Goal: Task Accomplishment & Management: Manage account settings

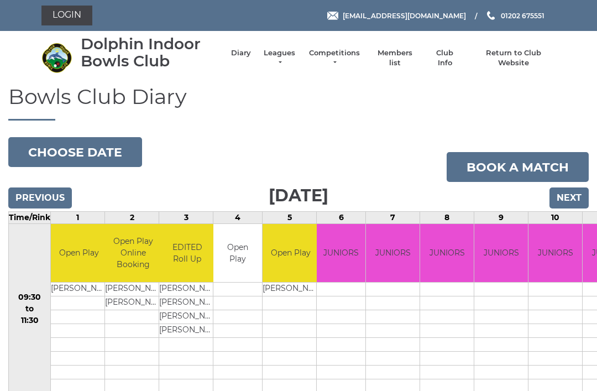
click at [65, 15] on link "Login" at bounding box center [66, 16] width 51 height 20
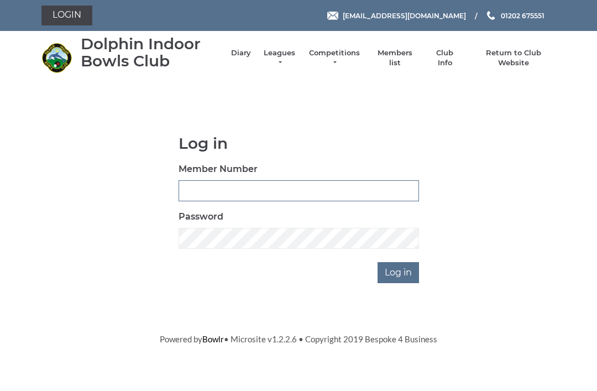
click at [188, 192] on input "Member Number" at bounding box center [298, 190] width 240 height 21
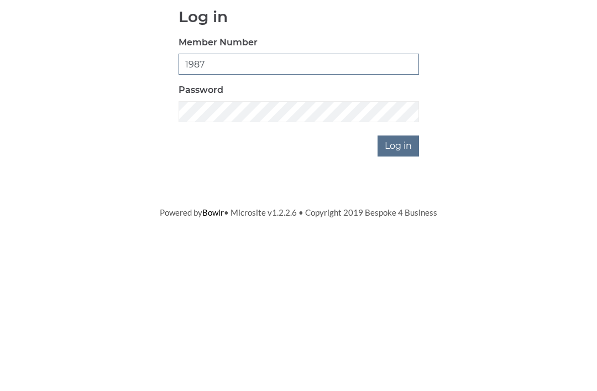
type input "1987"
click at [401, 262] on input "Log in" at bounding box center [397, 272] width 41 height 21
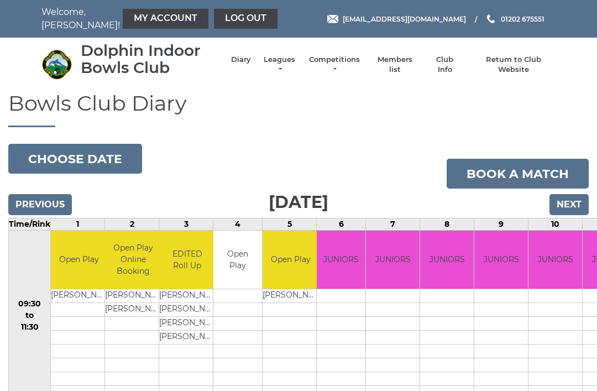
click at [407, 62] on link "Members list" at bounding box center [394, 65] width 46 height 20
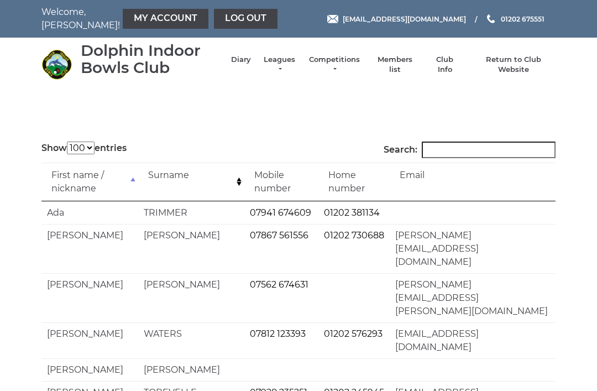
select select "100"
click at [443, 156] on input "Search:" at bounding box center [488, 149] width 134 height 17
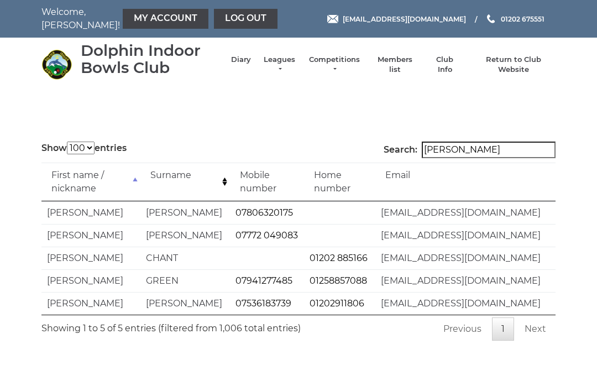
type input "Tim"
click at [442, 62] on link "Club Info" at bounding box center [445, 65] width 32 height 20
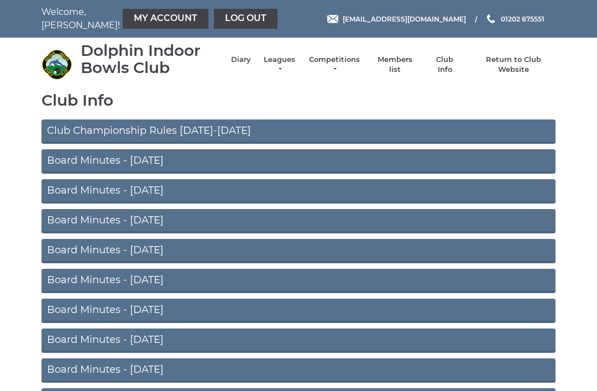
click at [130, 19] on link "My Account" at bounding box center [166, 19] width 86 height 20
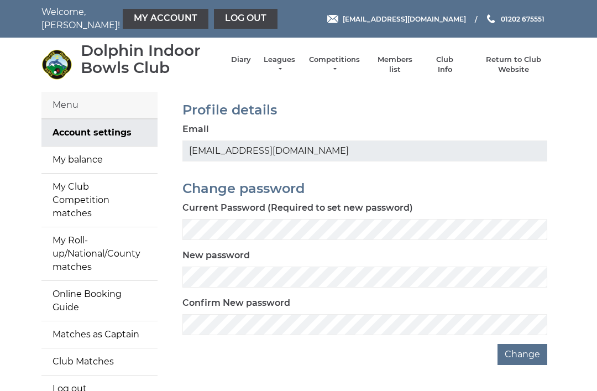
click at [73, 161] on link "My balance" at bounding box center [99, 159] width 116 height 27
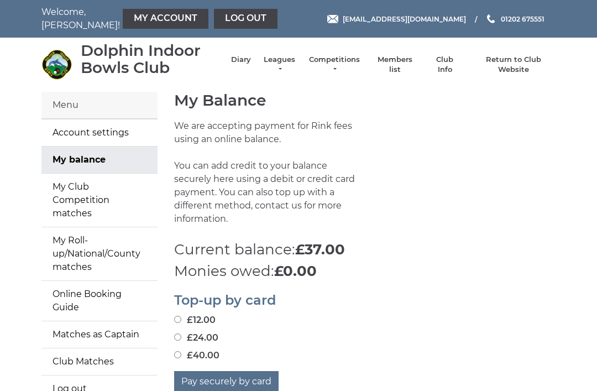
click at [222, 23] on link "Log out" at bounding box center [246, 19] width 64 height 20
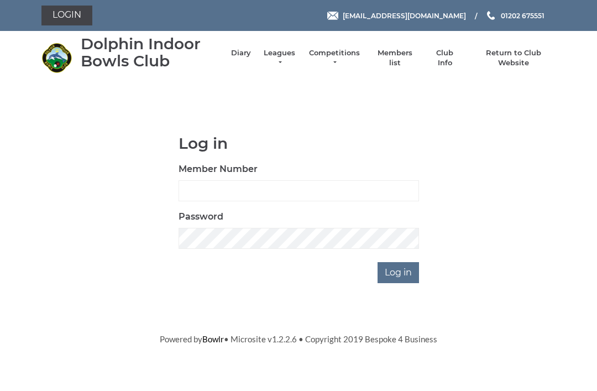
click at [247, 58] on link "Diary" at bounding box center [241, 53] width 20 height 10
